Goal: Navigation & Orientation: Find specific page/section

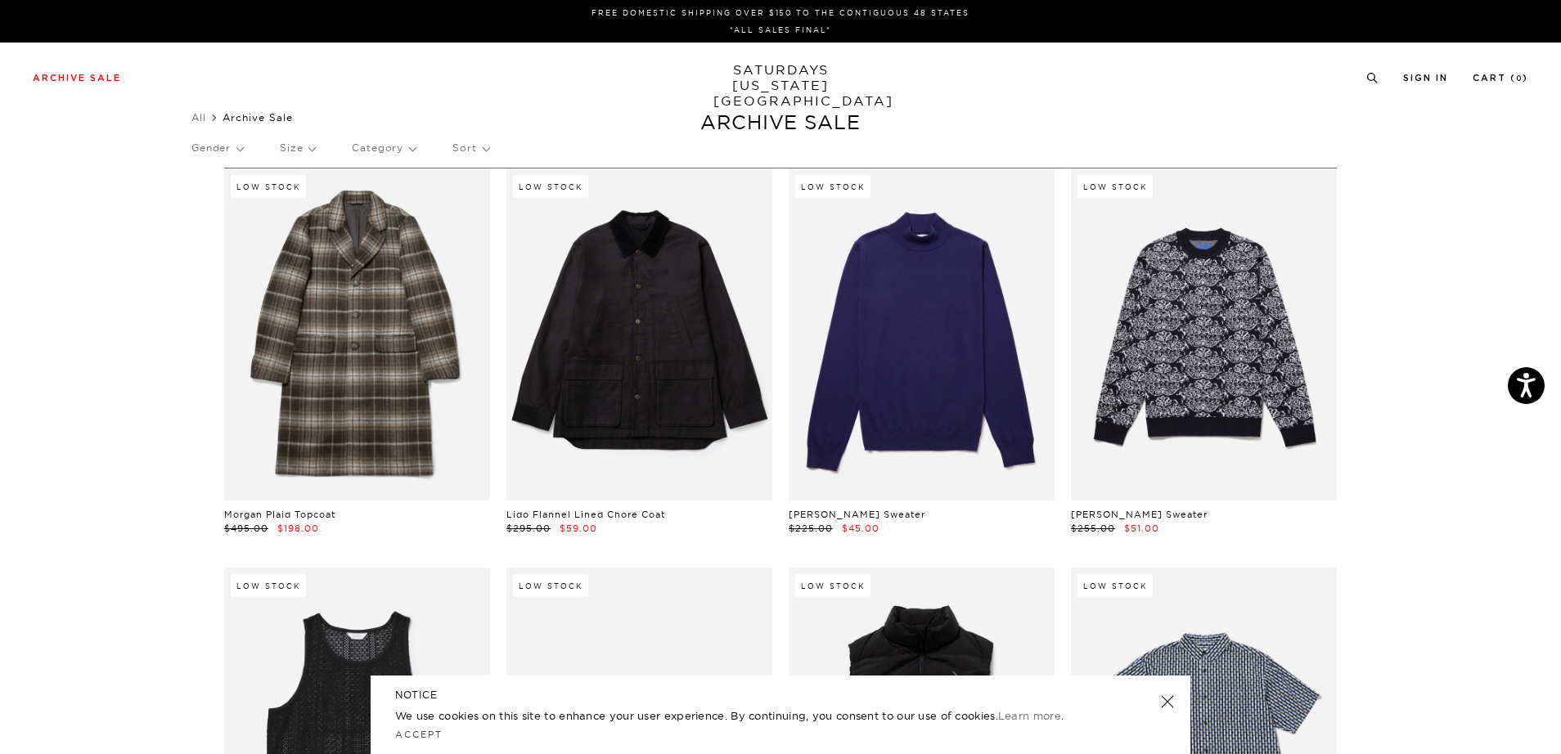
click at [314, 147] on p "Size" at bounding box center [297, 148] width 35 height 38
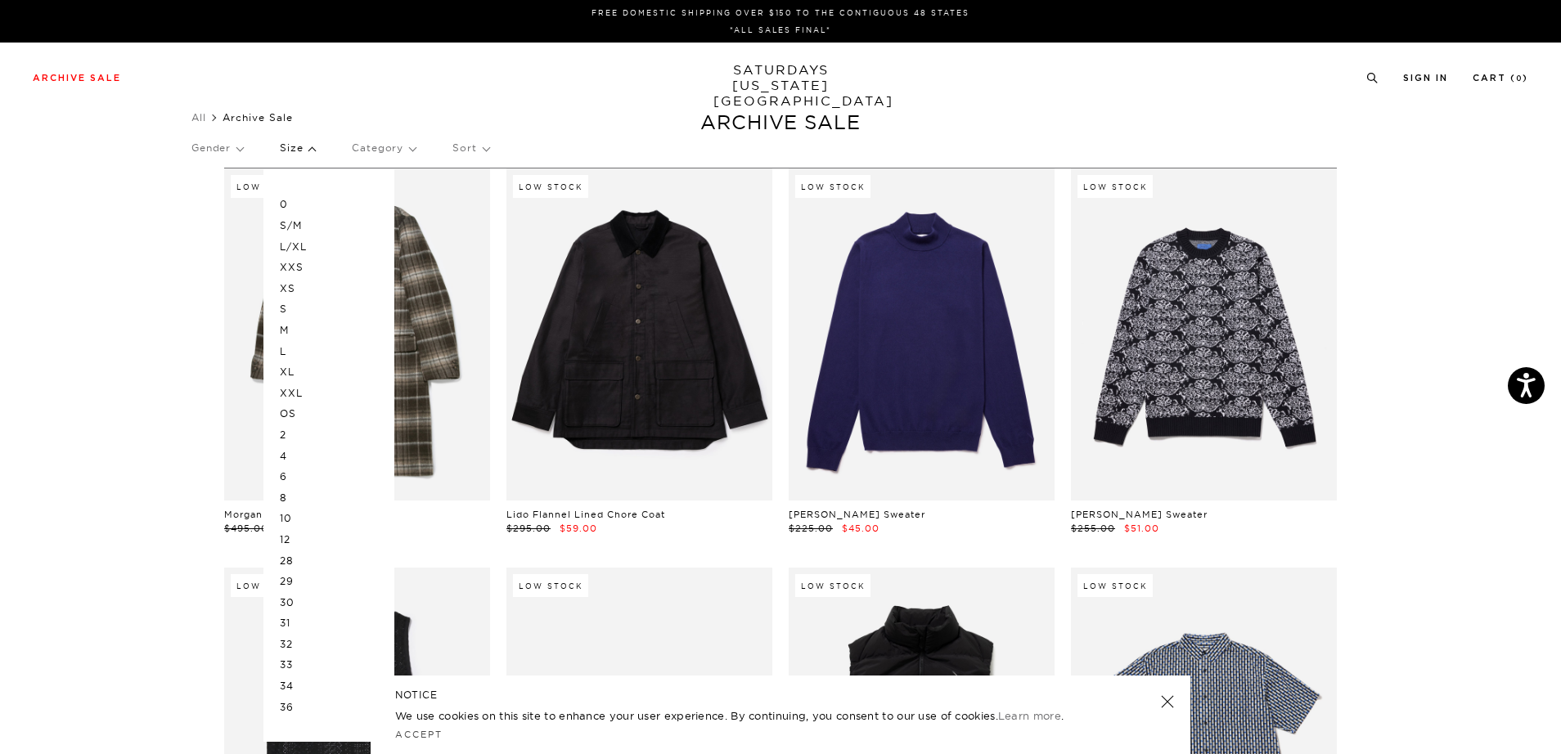
click at [288, 330] on p "M" at bounding box center [329, 330] width 98 height 21
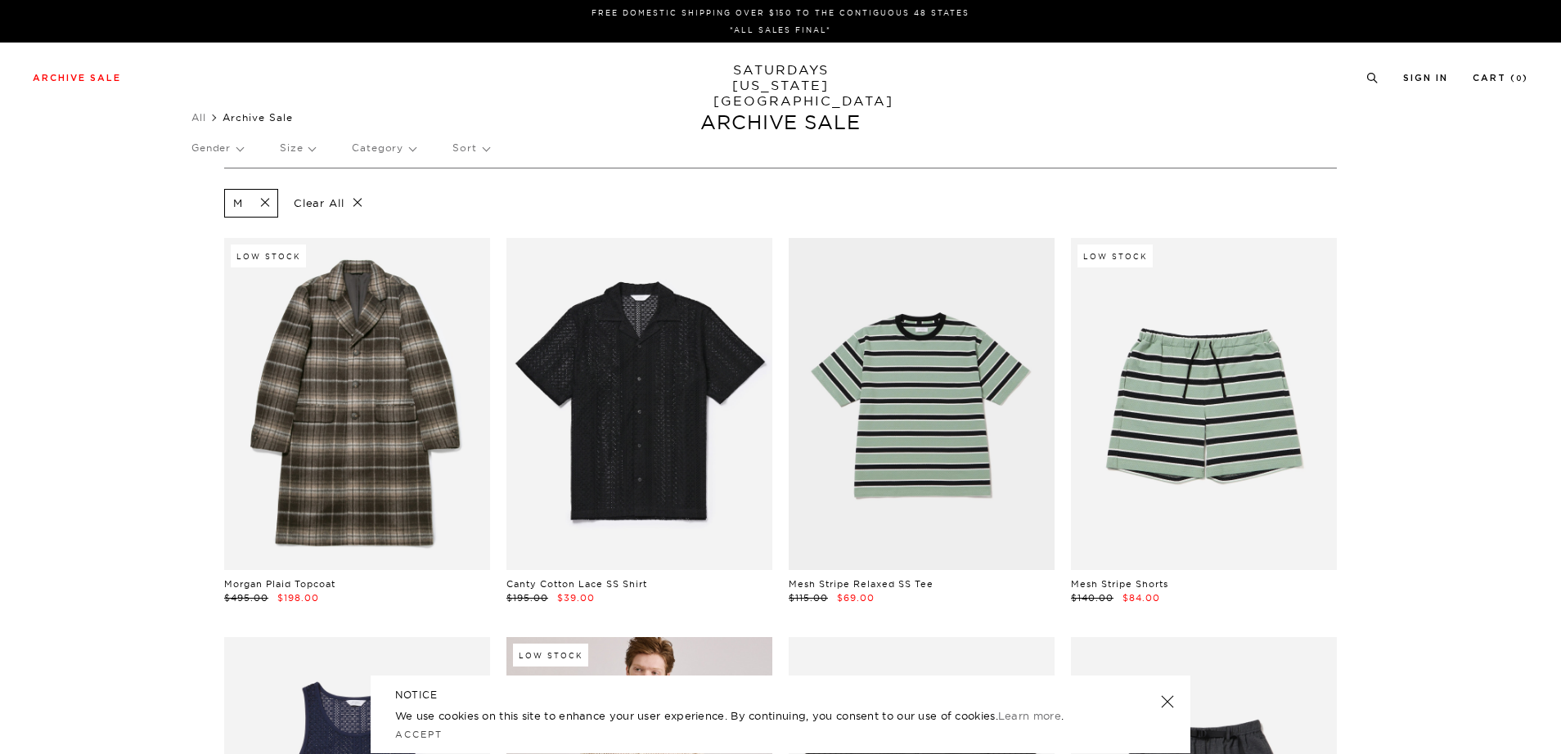
click at [219, 142] on p "Gender" at bounding box center [217, 148] width 52 height 38
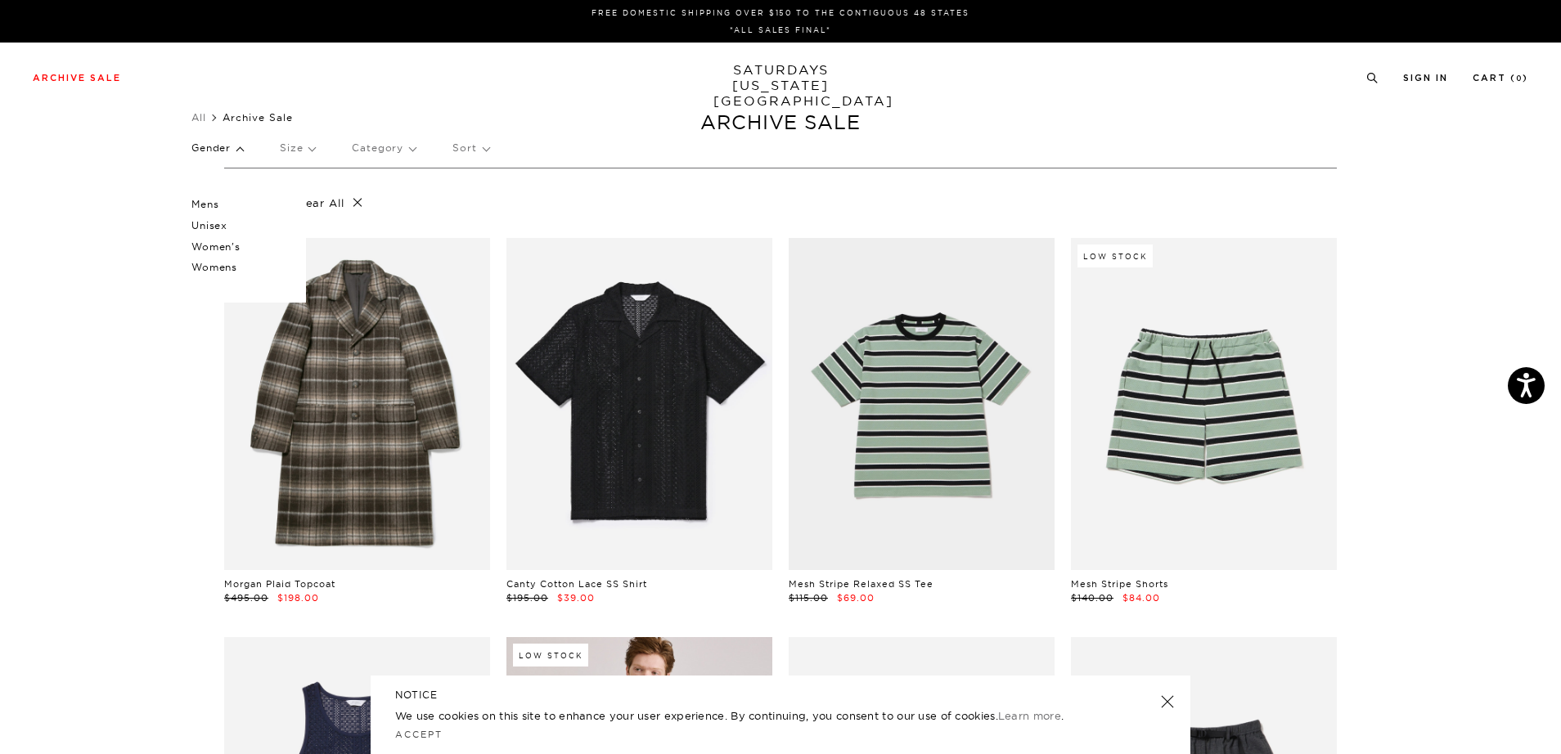
click at [216, 202] on p "Mens" at bounding box center [240, 204] width 98 height 21
click at [222, 143] on p "Gender" at bounding box center [217, 148] width 52 height 38
click at [217, 223] on p "Unisex" at bounding box center [240, 225] width 98 height 21
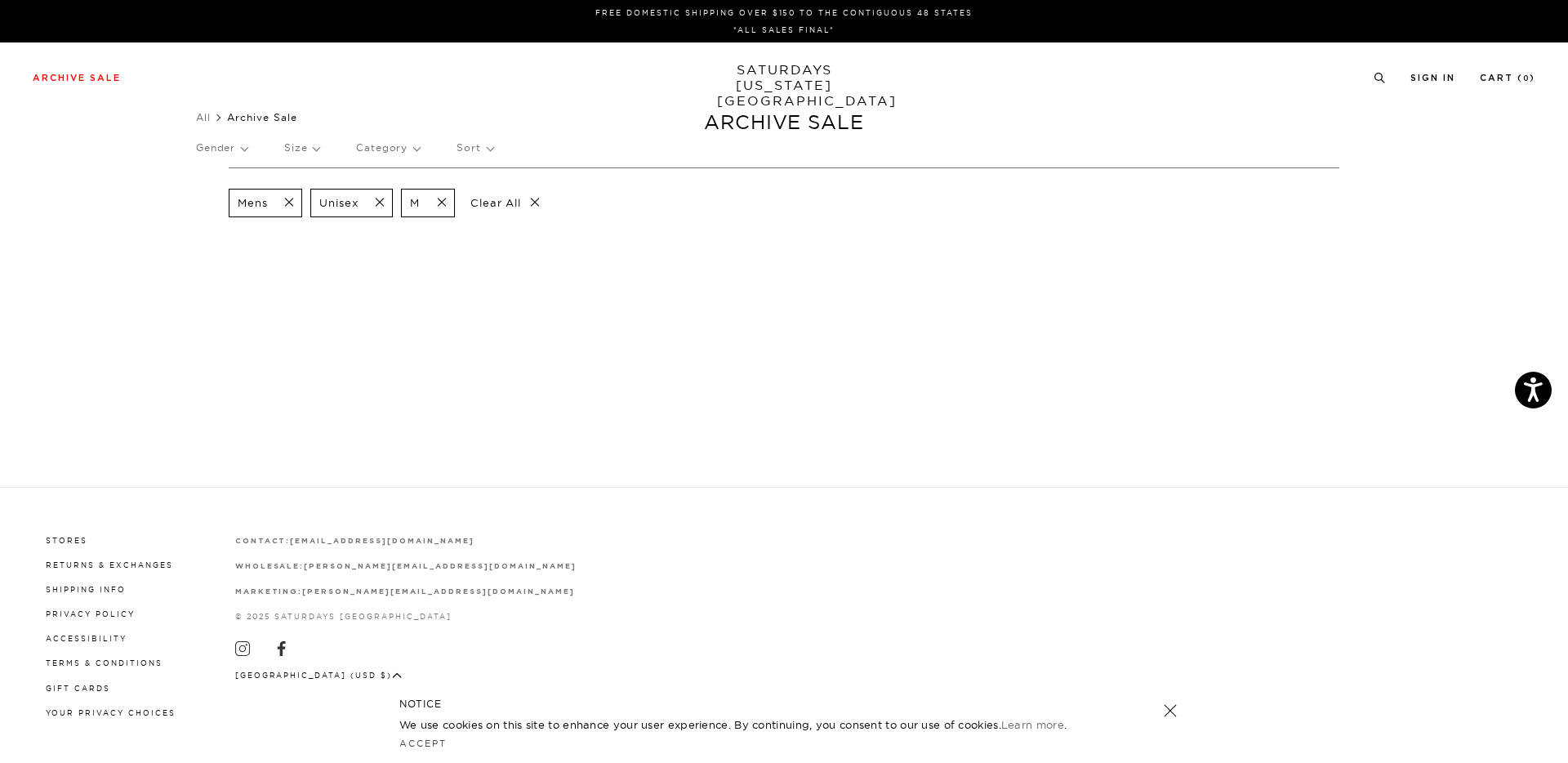
click at [381, 204] on span at bounding box center [375, 203] width 34 height 16
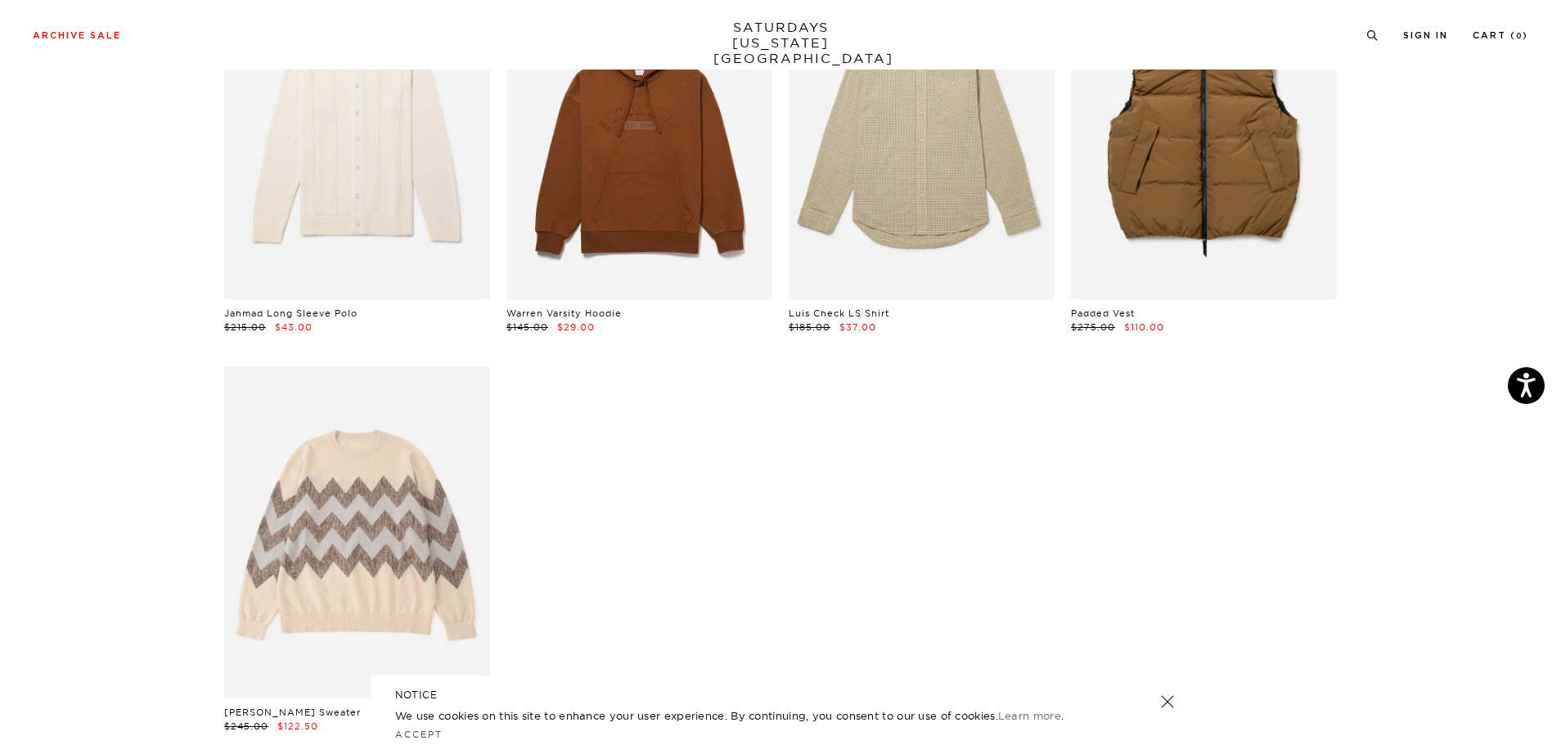
scroll to position [3070, 0]
